Goal: Task Accomplishment & Management: Manage account settings

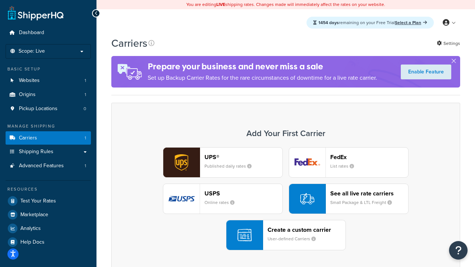
click at [286, 199] on div "UPS® Published daily rates FedEx List rates USPS Online rates See all live rate…" at bounding box center [285, 198] width 333 height 103
click at [369, 157] on header "FedEx" at bounding box center [369, 157] width 78 height 7
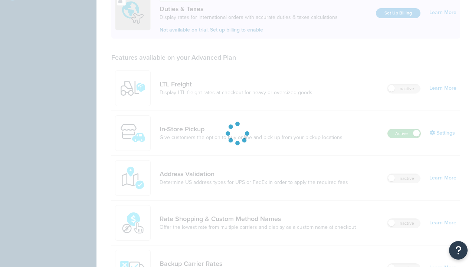
click at [404, 129] on label "Active" at bounding box center [404, 133] width 33 height 9
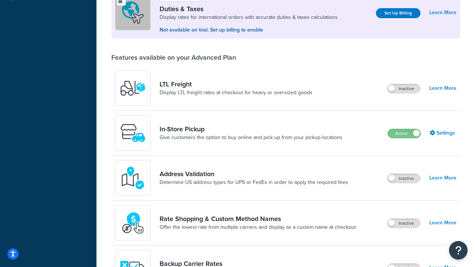
scroll to position [376, 0]
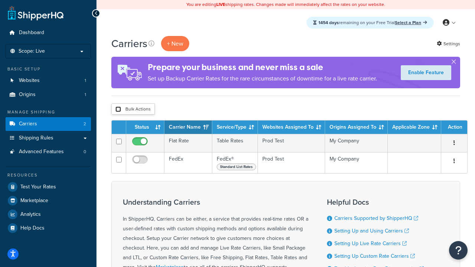
click at [118, 109] on input "checkbox" at bounding box center [118, 110] width 6 height 6
checkbox input "true"
click at [0, 0] on button "Delete" at bounding box center [0, 0] width 0 height 0
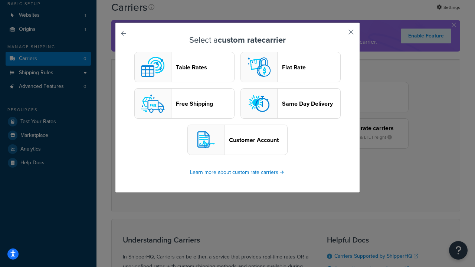
click at [184, 67] on header "Table Rates" at bounding box center [205, 67] width 58 height 7
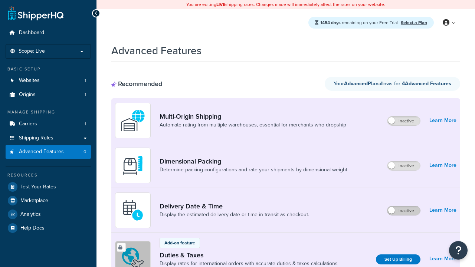
click at [404, 211] on label "Inactive" at bounding box center [403, 210] width 33 height 9
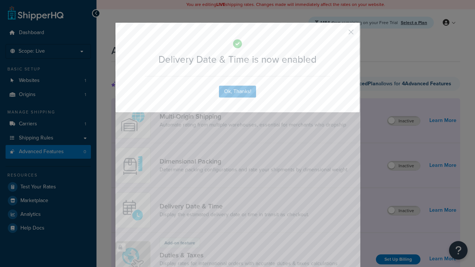
click at [340, 35] on button "button" at bounding box center [340, 35] width 2 height 2
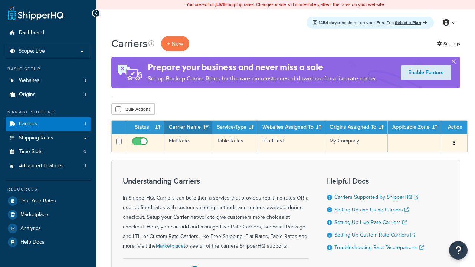
click at [188, 143] on td "Flat Rate" at bounding box center [188, 143] width 48 height 18
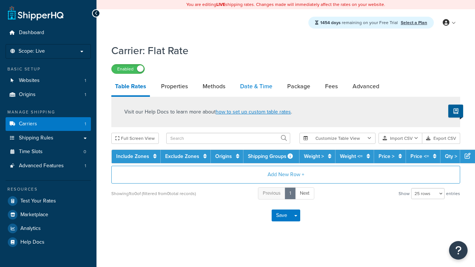
click at [256, 87] on link "Date & Time" at bounding box center [256, 87] width 40 height 18
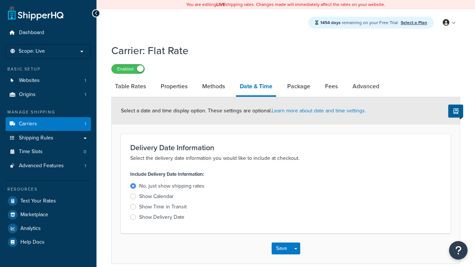
click at [162, 219] on div "Show Delivery Date" at bounding box center [161, 217] width 45 height 7
click at [0, 0] on input "Show Delivery Date" at bounding box center [0, 0] width 0 height 0
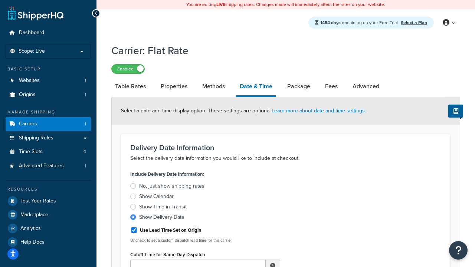
click at [162, 219] on div "Show Delivery Date" at bounding box center [161, 217] width 45 height 7
click at [0, 0] on input "Show Delivery Date" at bounding box center [0, 0] width 0 height 0
type input "11:00 AM"
type input "5"
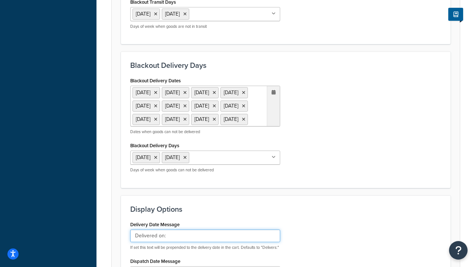
type input "Delivered on:"
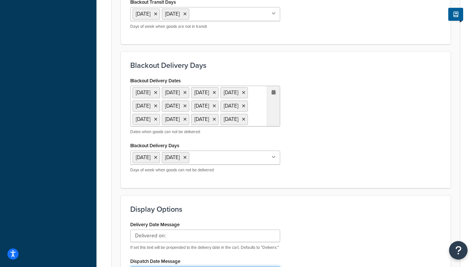
scroll to position [592, 0]
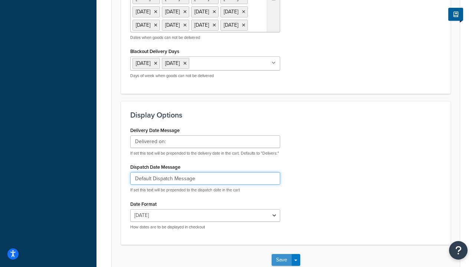
type input "Default Dispatch Message"
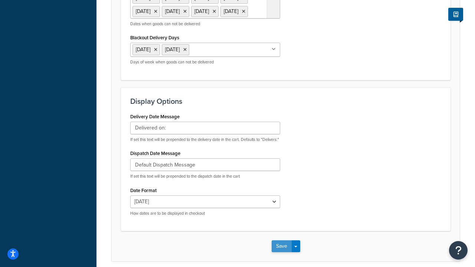
click at [281, 240] on button "Save" at bounding box center [282, 246] width 20 height 12
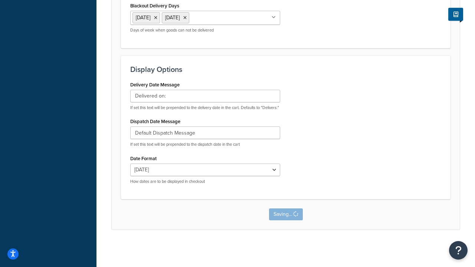
scroll to position [0, 0]
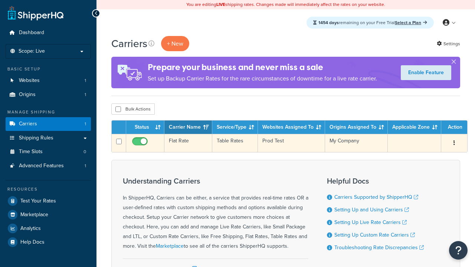
click at [188, 143] on td "Flat Rate" at bounding box center [188, 143] width 48 height 18
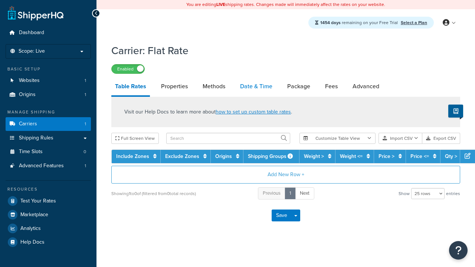
click at [256, 87] on link "Date & Time" at bounding box center [256, 87] width 40 height 18
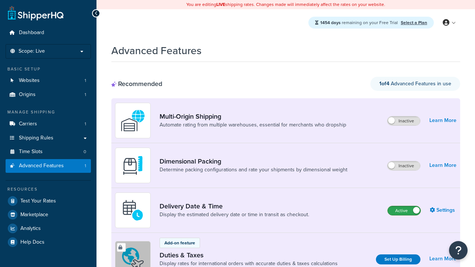
click at [404, 211] on label "Active" at bounding box center [404, 210] width 33 height 9
